Goal: Task Accomplishment & Management: Complete application form

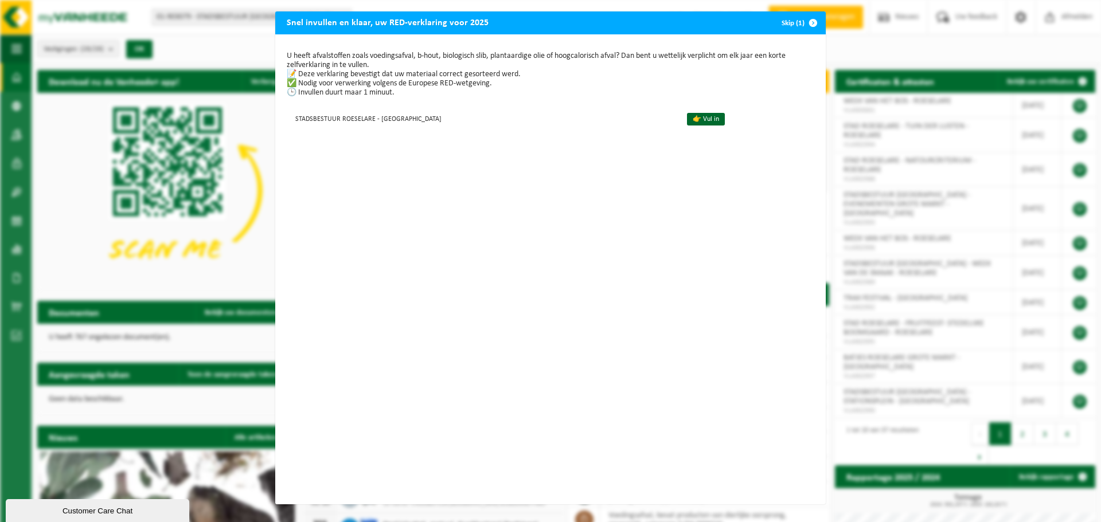
click at [886, 53] on div "Snel invullen en klaar, uw RED-verklaring voor 2025 Skip (1) U heeft afvalstoff…" at bounding box center [550, 261] width 1101 height 522
click at [808, 24] on span "button" at bounding box center [812, 22] width 23 height 23
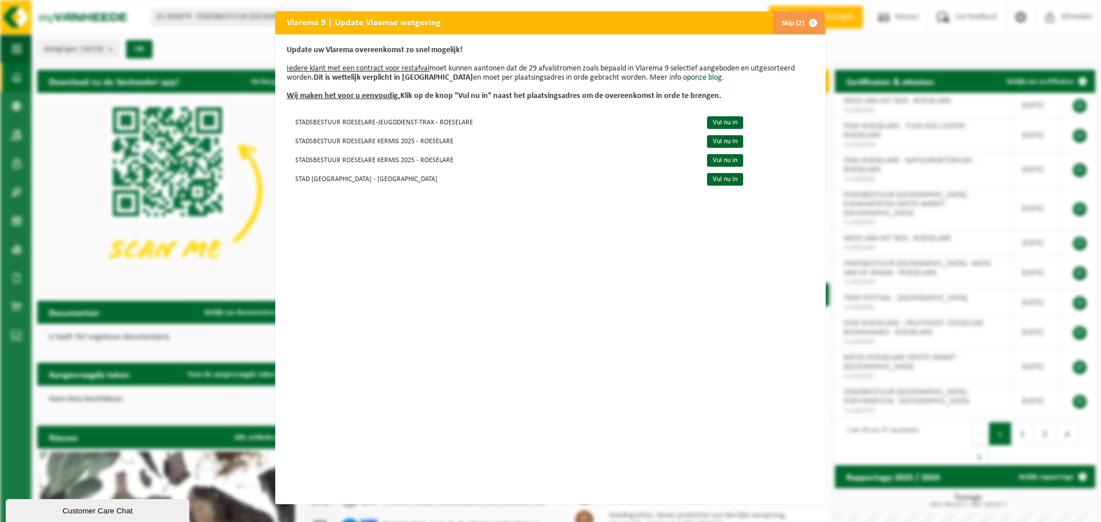
click at [808, 24] on span "button" at bounding box center [812, 22] width 23 height 23
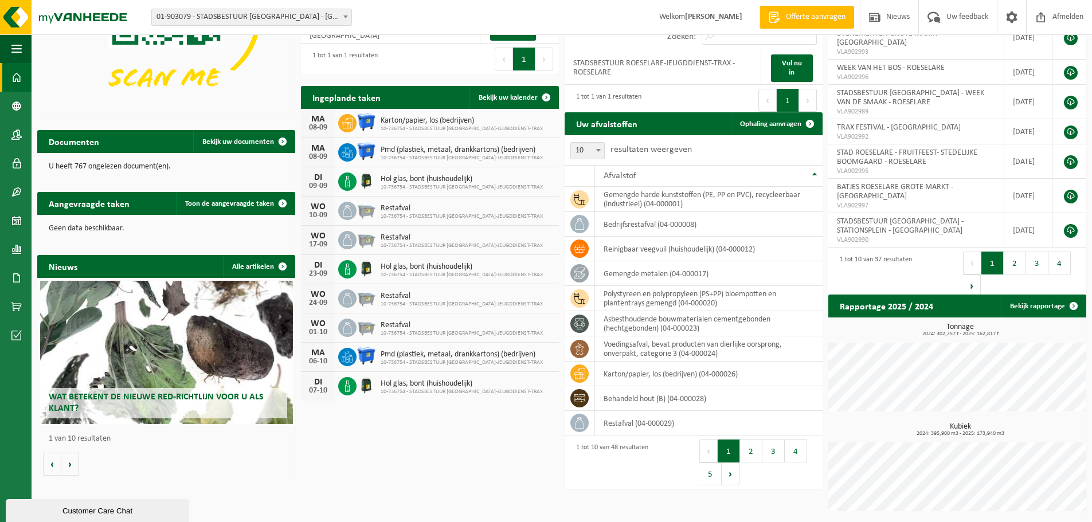
scroll to position [114, 0]
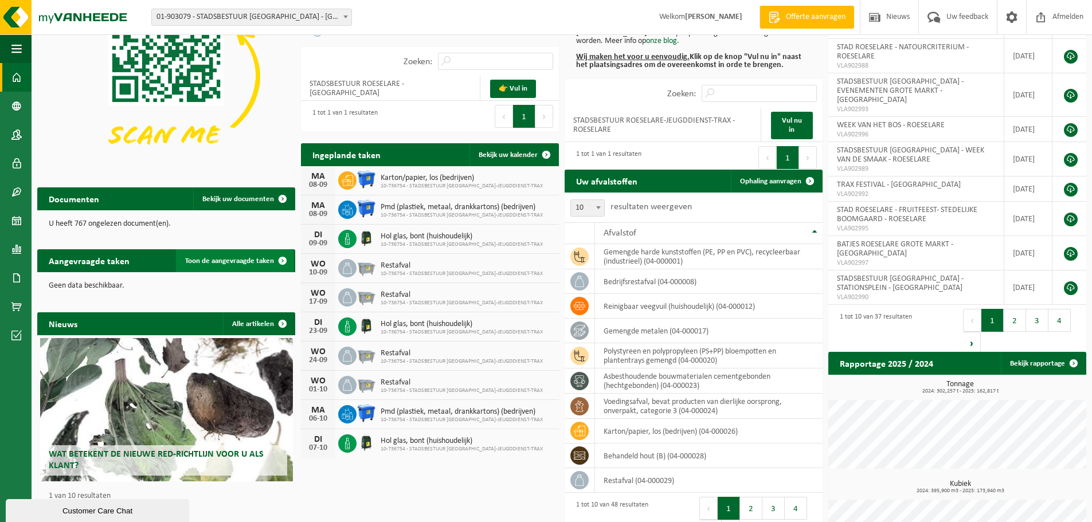
click at [261, 265] on link "Toon de aangevraagde taken" at bounding box center [235, 260] width 118 height 23
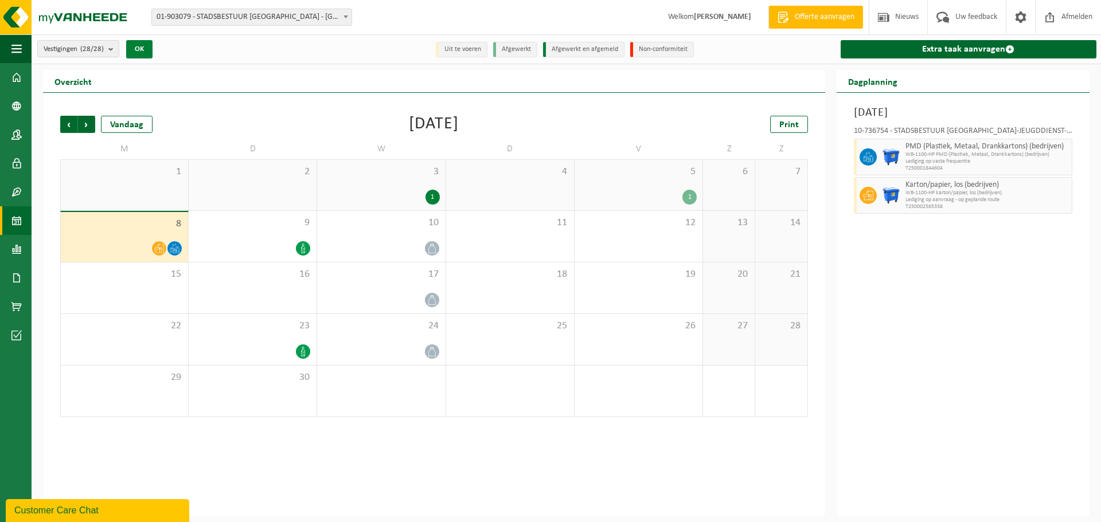
click at [132, 44] on button "OK" at bounding box center [139, 49] width 26 height 18
click at [28, 68] on link "Dashboard" at bounding box center [16, 77] width 32 height 29
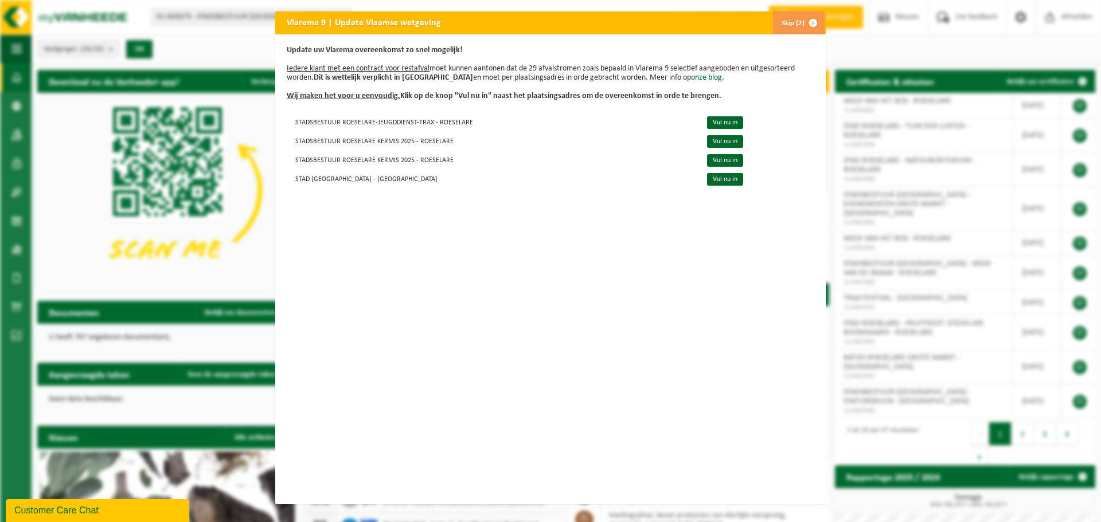
click at [807, 27] on span "button" at bounding box center [812, 22] width 23 height 23
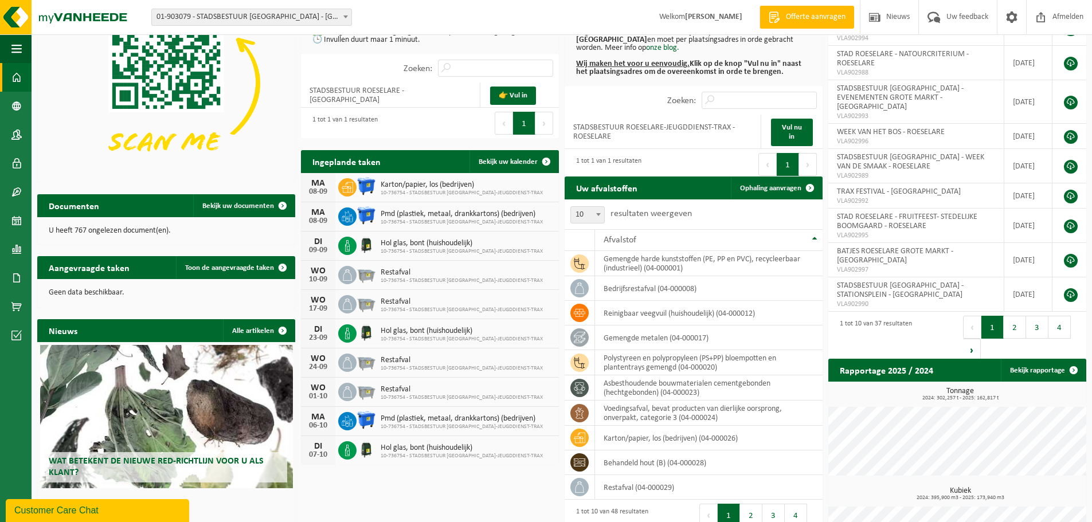
scroll to position [115, 0]
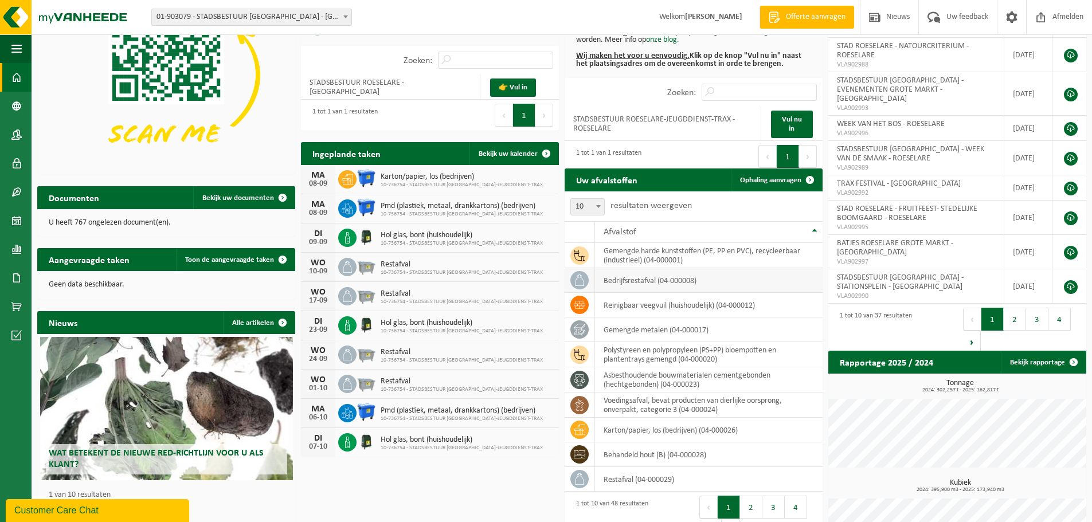
click at [631, 292] on td "bedrijfsrestafval (04-000008)" at bounding box center [709, 280] width 228 height 25
click at [627, 308] on td "reinigbaar veegvuil (huishoudelijk) (04-000012)" at bounding box center [709, 305] width 228 height 25
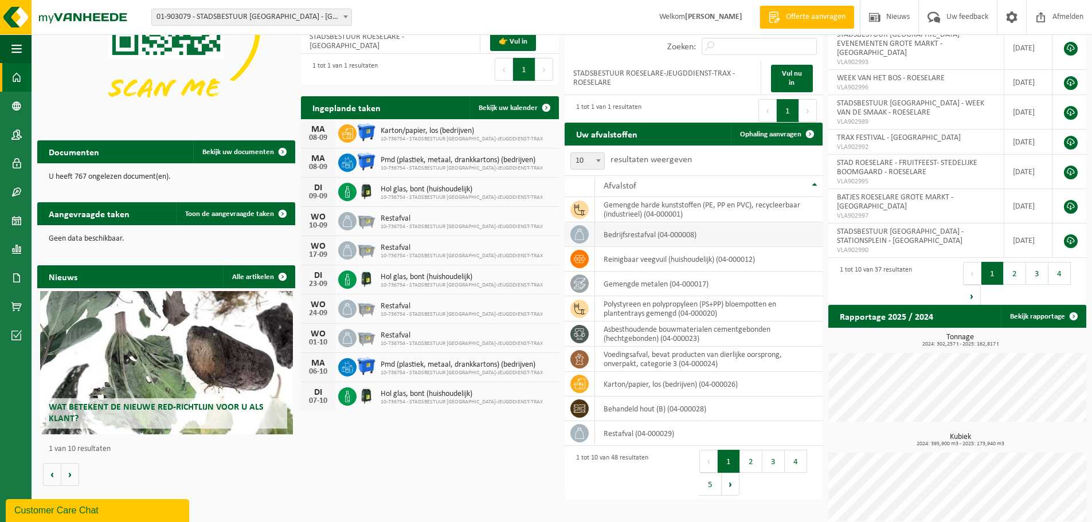
scroll to position [171, 0]
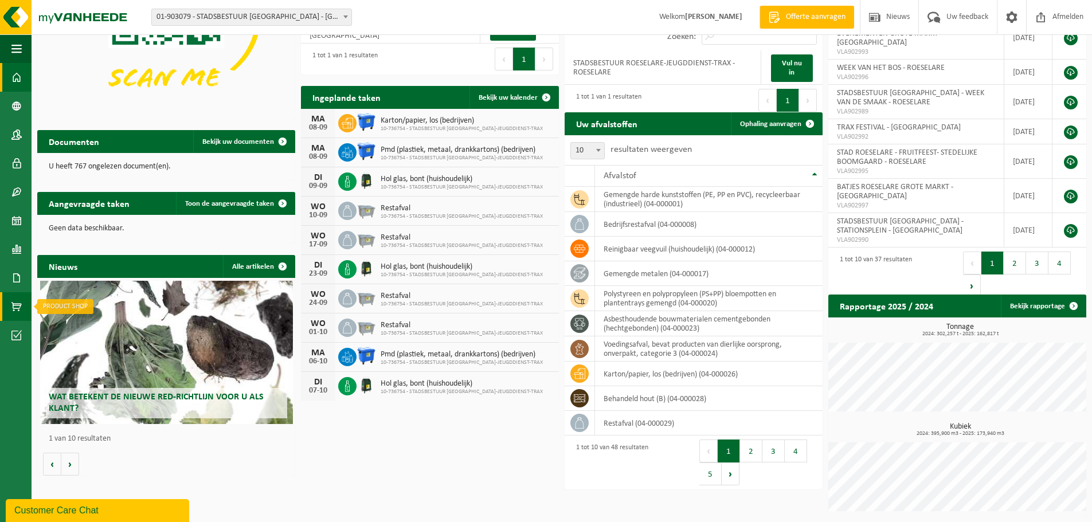
click at [21, 303] on span at bounding box center [16, 306] width 10 height 29
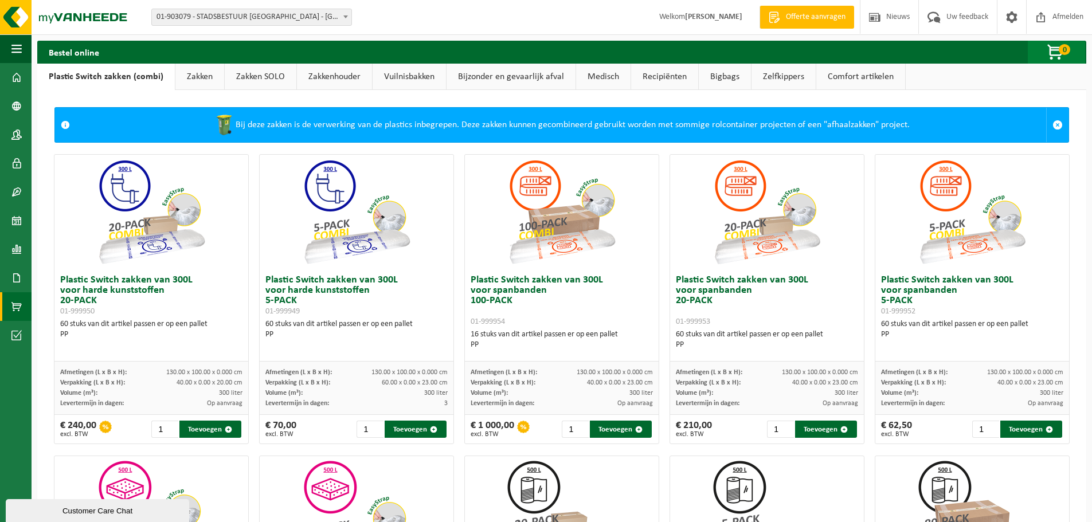
click at [1076, 53] on span "button" at bounding box center [1055, 52] width 57 height 23
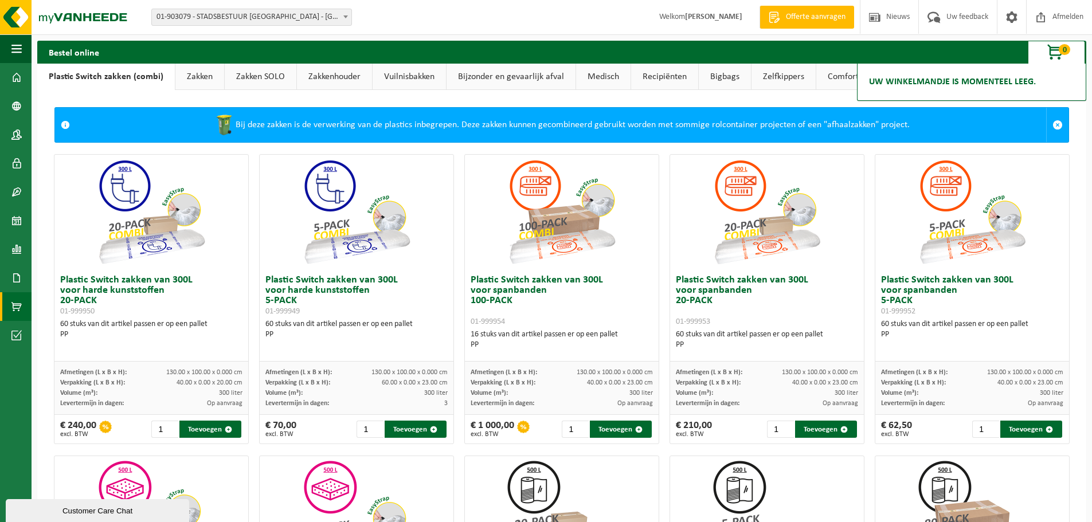
click at [844, 76] on link "Comfort artikelen" at bounding box center [860, 77] width 89 height 26
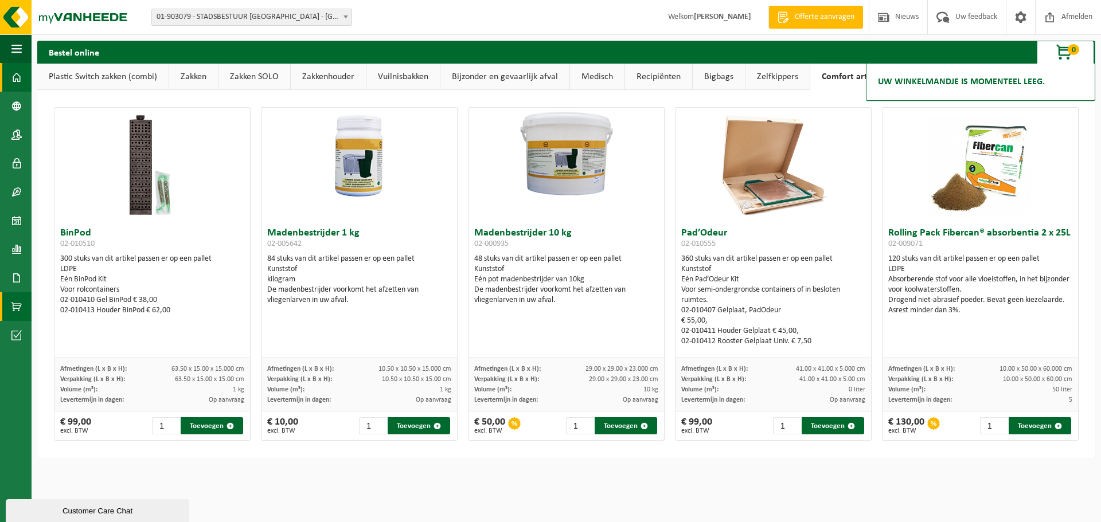
click at [19, 69] on span at bounding box center [16, 77] width 10 height 29
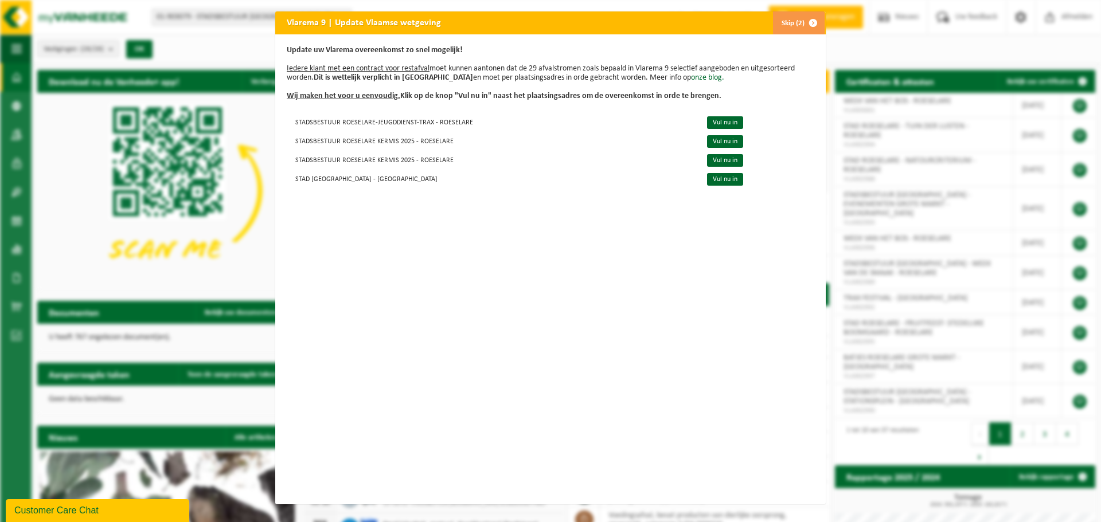
click at [806, 24] on span "button" at bounding box center [812, 22] width 23 height 23
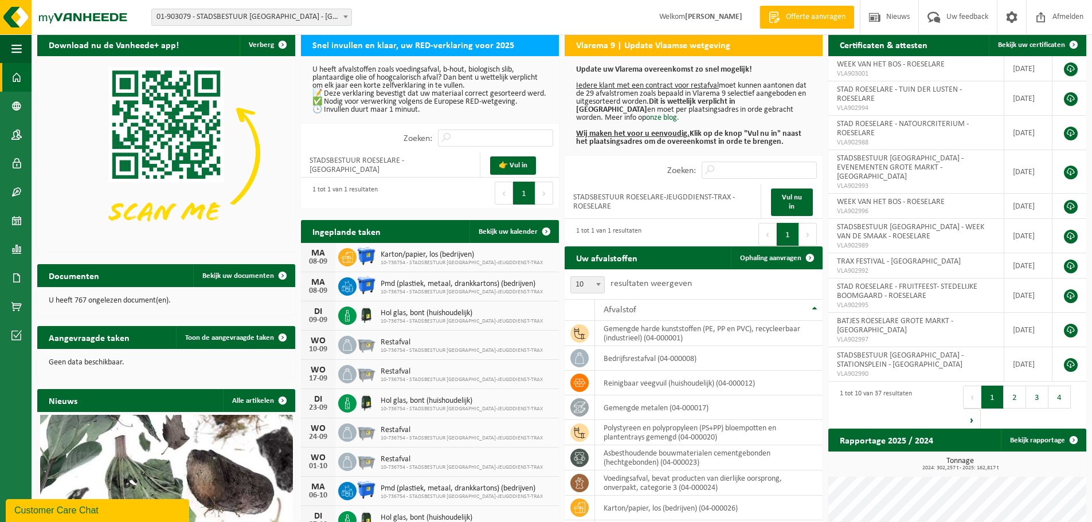
scroll to position [57, 0]
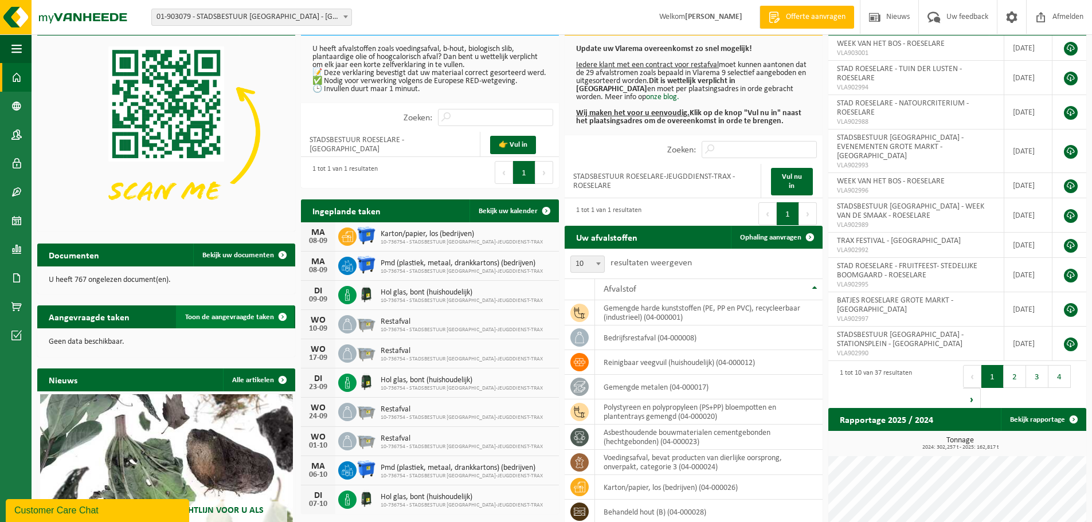
click at [257, 316] on span "Toon de aangevraagde taken" at bounding box center [229, 317] width 89 height 7
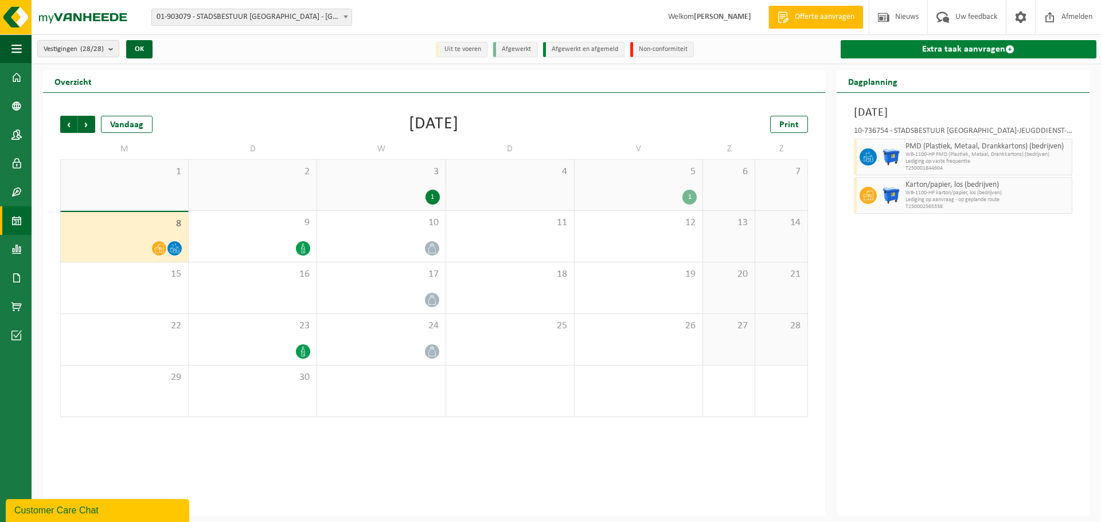
click at [999, 52] on link "Extra taak aanvragen" at bounding box center [968, 49] width 256 height 18
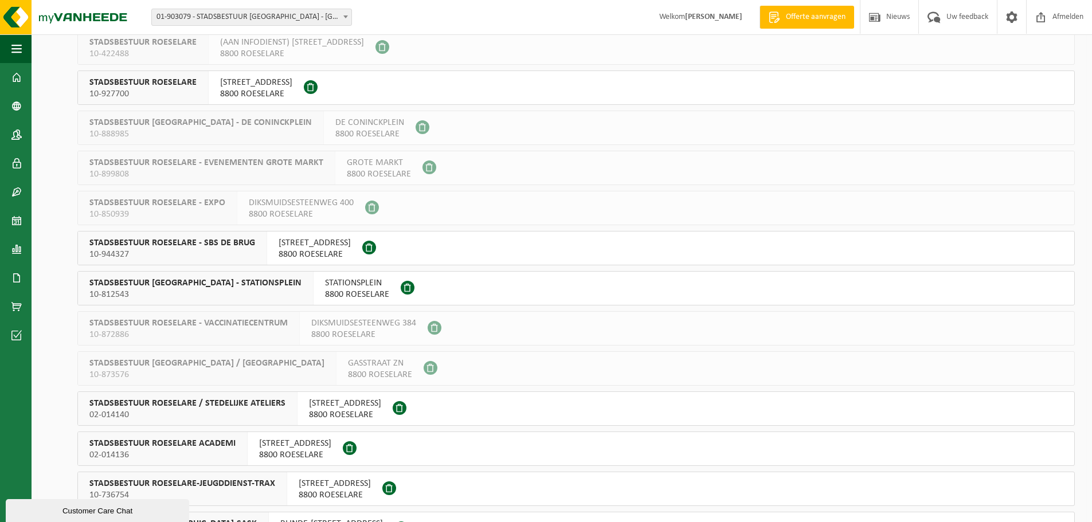
scroll to position [573, 0]
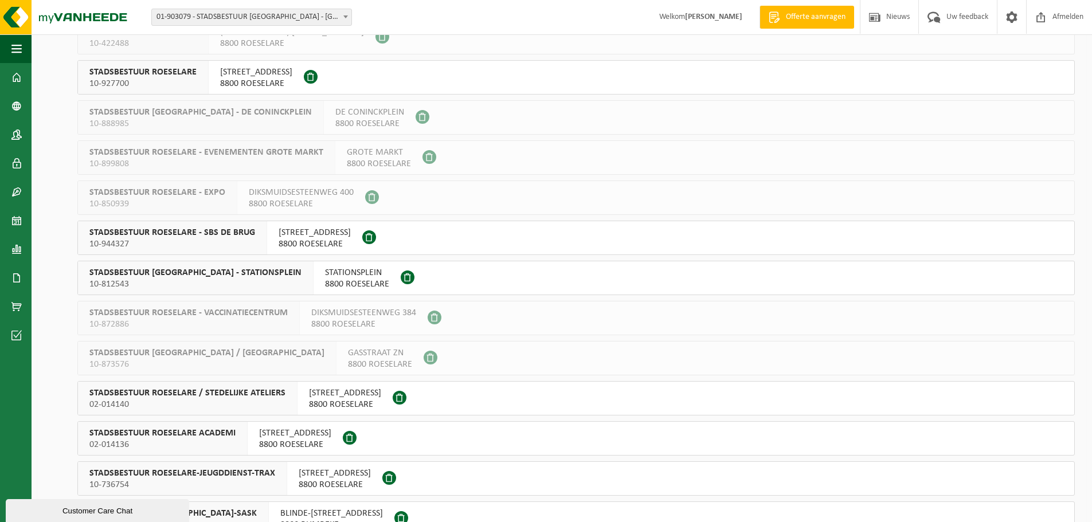
click at [201, 394] on span "STADSBESTUUR ROESELARE / STEDELIJKE ATELIERS" at bounding box center [187, 393] width 196 height 11
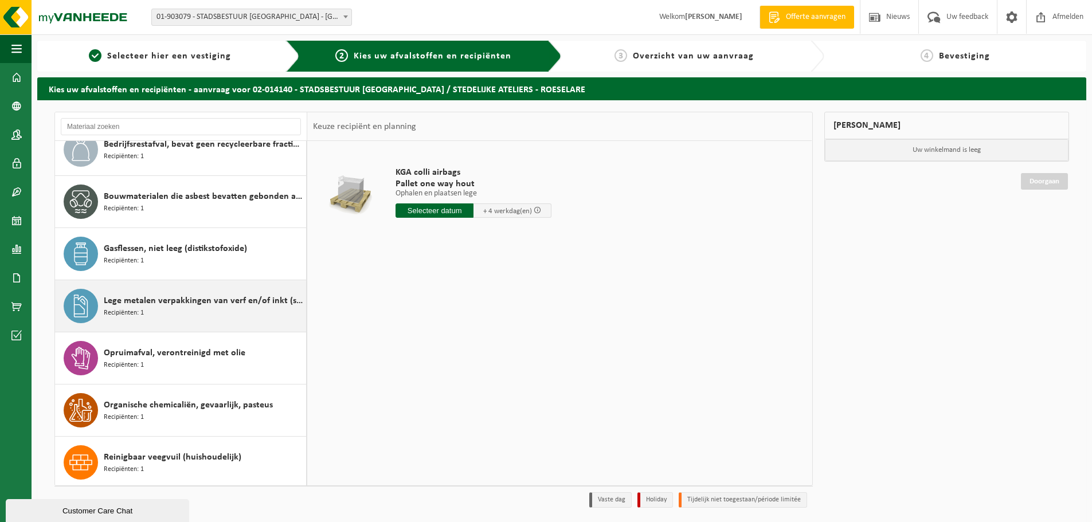
scroll to position [72, 0]
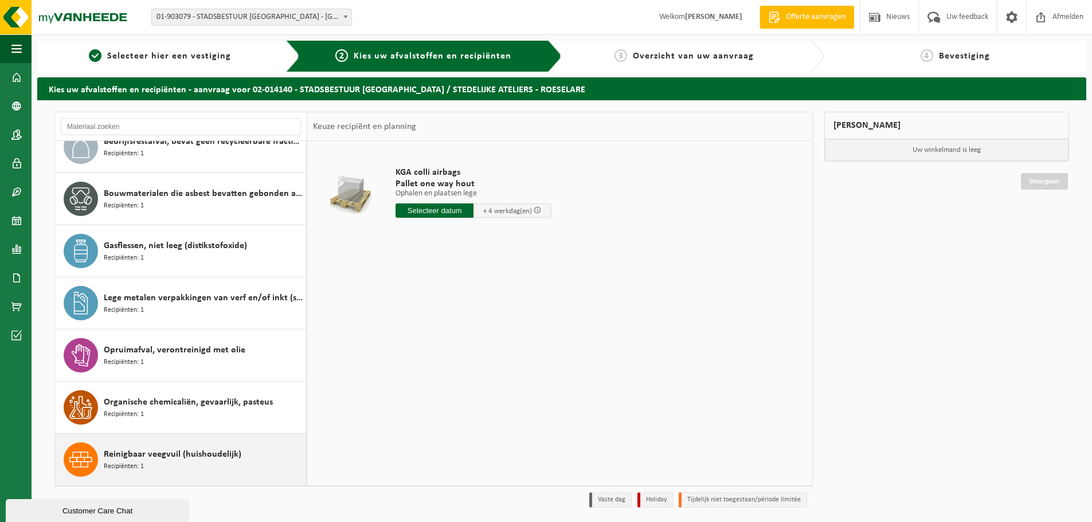
click at [147, 463] on div "Reinigbaar veegvuil (huishoudelijk) Recipiënten: 1" at bounding box center [203, 460] width 199 height 34
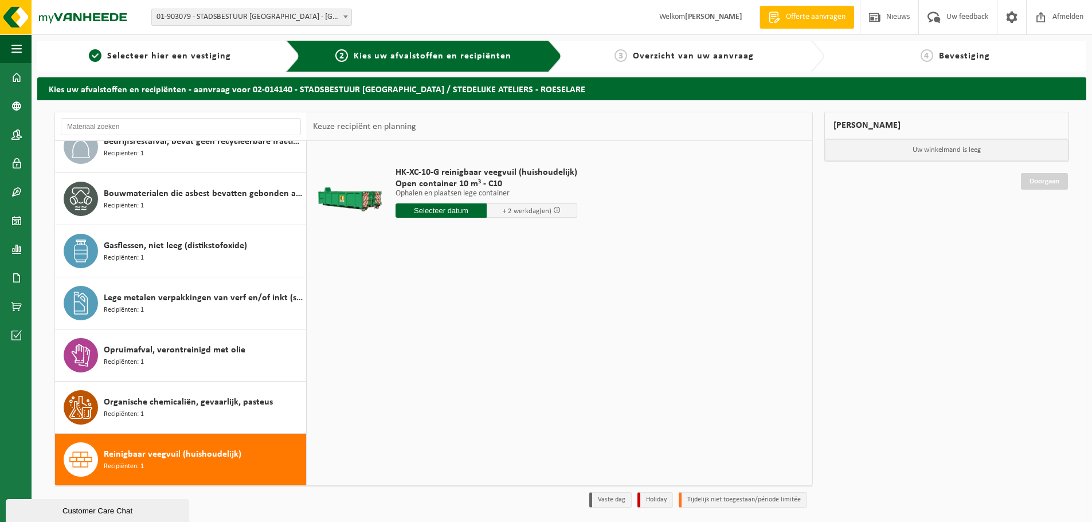
click at [435, 215] on input "text" at bounding box center [441, 211] width 91 height 14
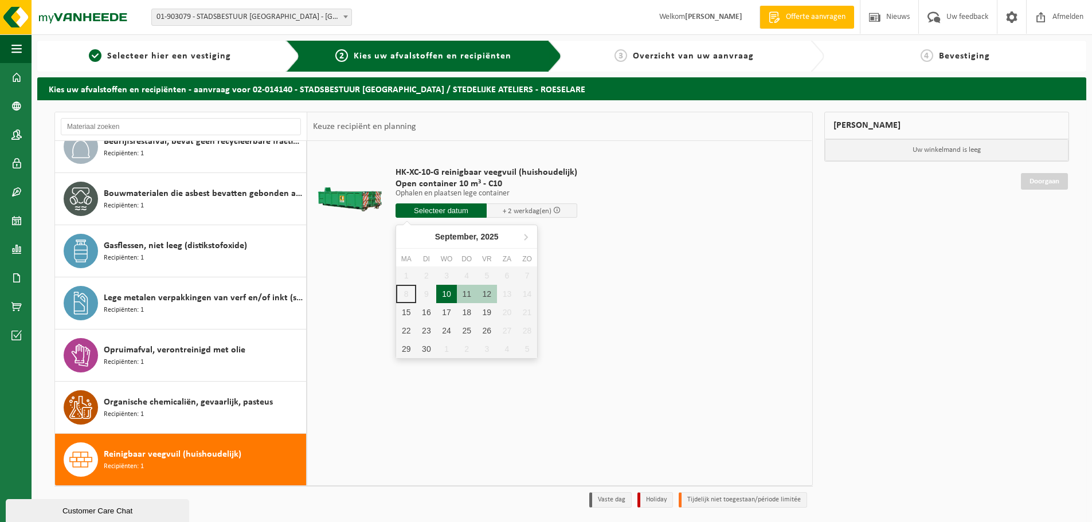
click at [451, 294] on div "10" at bounding box center [446, 294] width 20 height 18
type input "Van [DATE]"
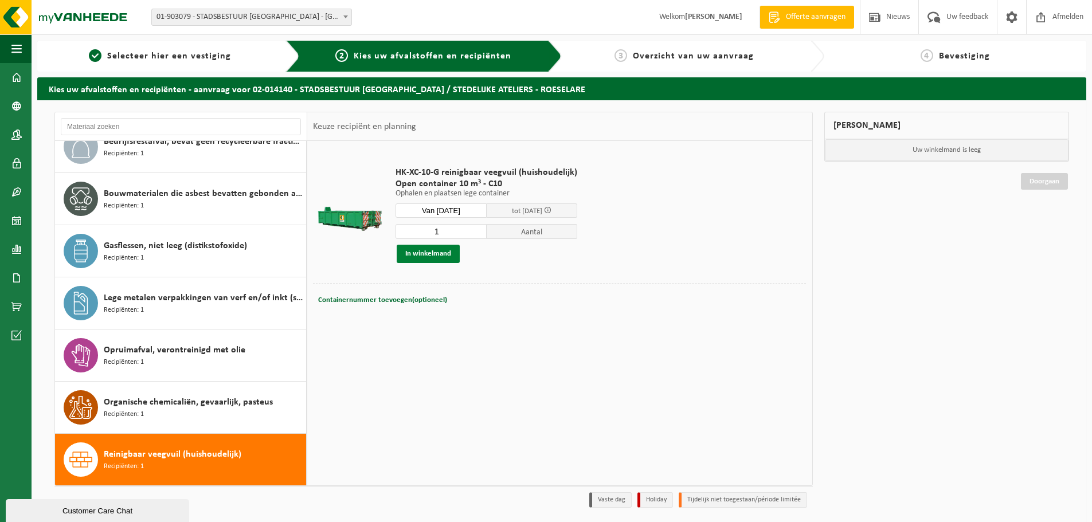
click at [433, 249] on button "In winkelmand" at bounding box center [428, 254] width 63 height 18
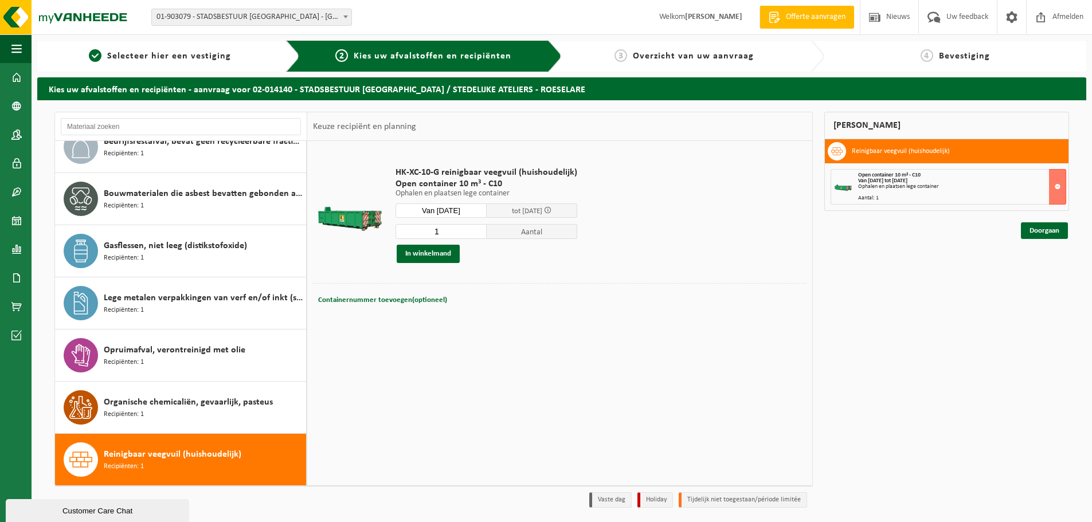
click at [1067, 242] on div "Mijn winkelmand Reinigbaar veegvuil (huishoudelijk) Open container 10 m³ - C10 …" at bounding box center [947, 313] width 257 height 402
click at [1061, 234] on link "Doorgaan" at bounding box center [1044, 230] width 47 height 17
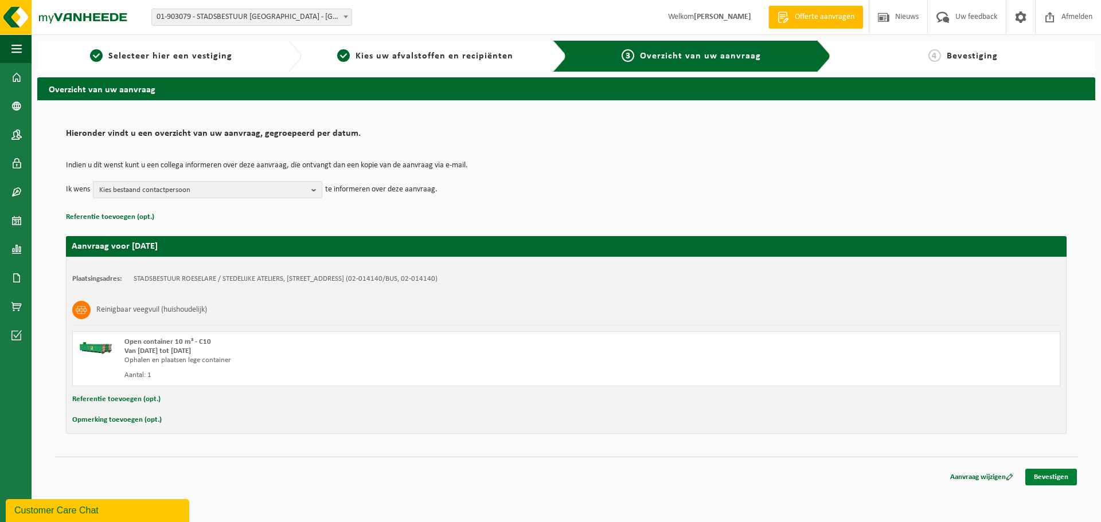
click at [1051, 478] on link "Bevestigen" at bounding box center [1051, 477] width 52 height 17
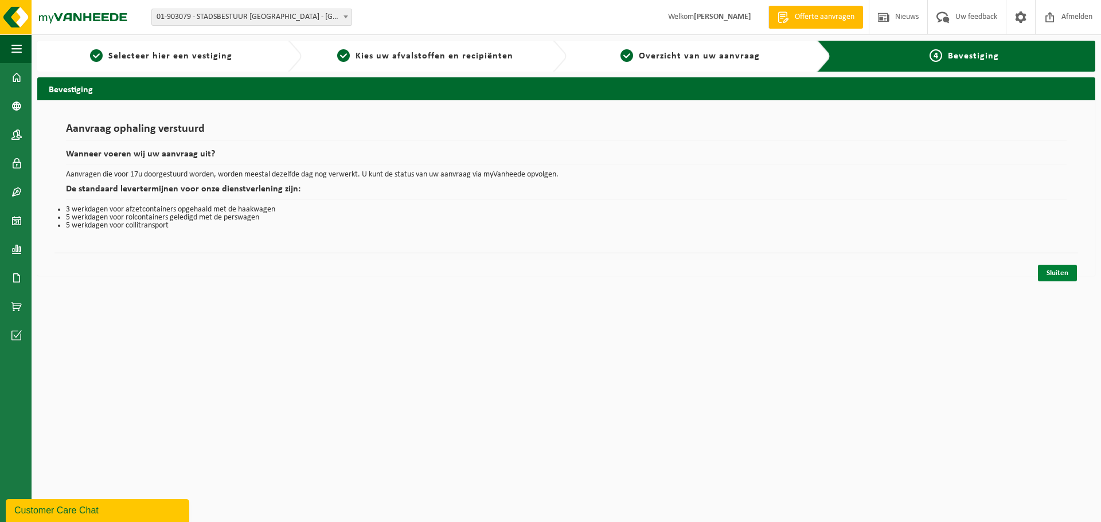
click at [1045, 269] on link "Sluiten" at bounding box center [1057, 273] width 39 height 17
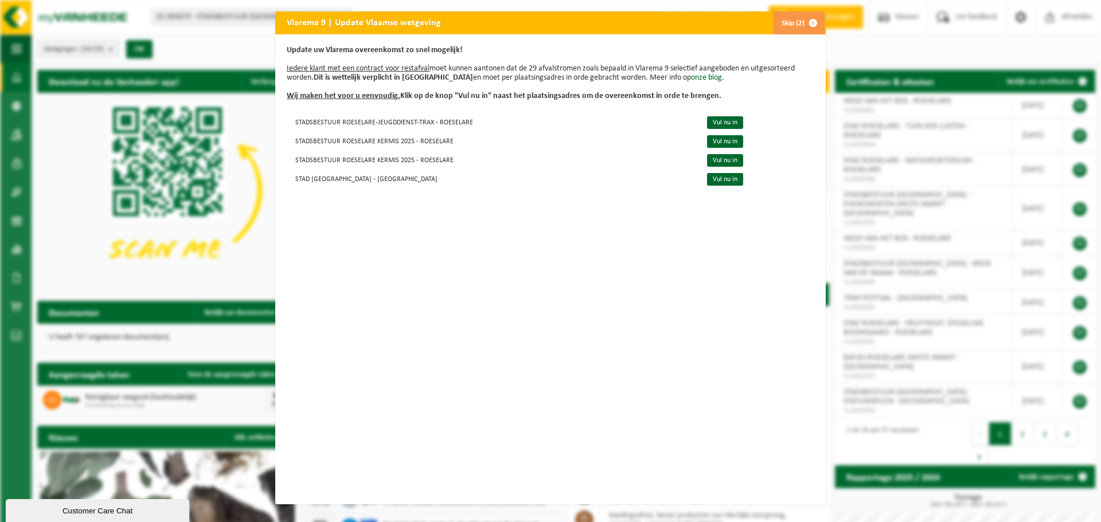
click at [804, 20] on span "button" at bounding box center [812, 22] width 23 height 23
